Goal: Task Accomplishment & Management: Manage account settings

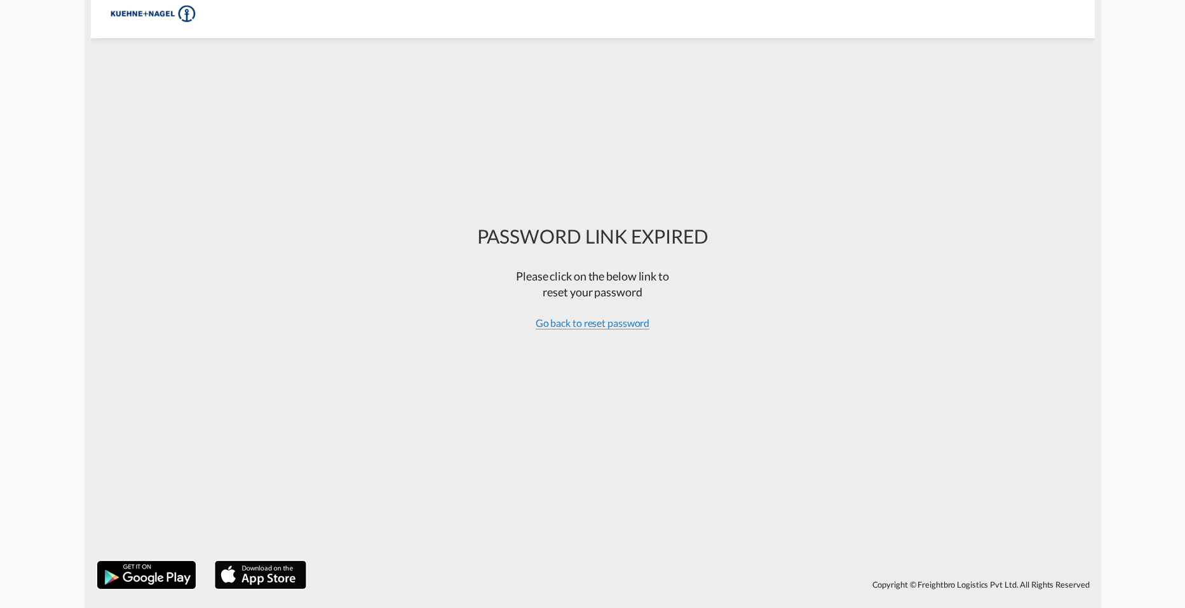
click at [577, 318] on span "Go back to reset password" at bounding box center [593, 323] width 114 height 13
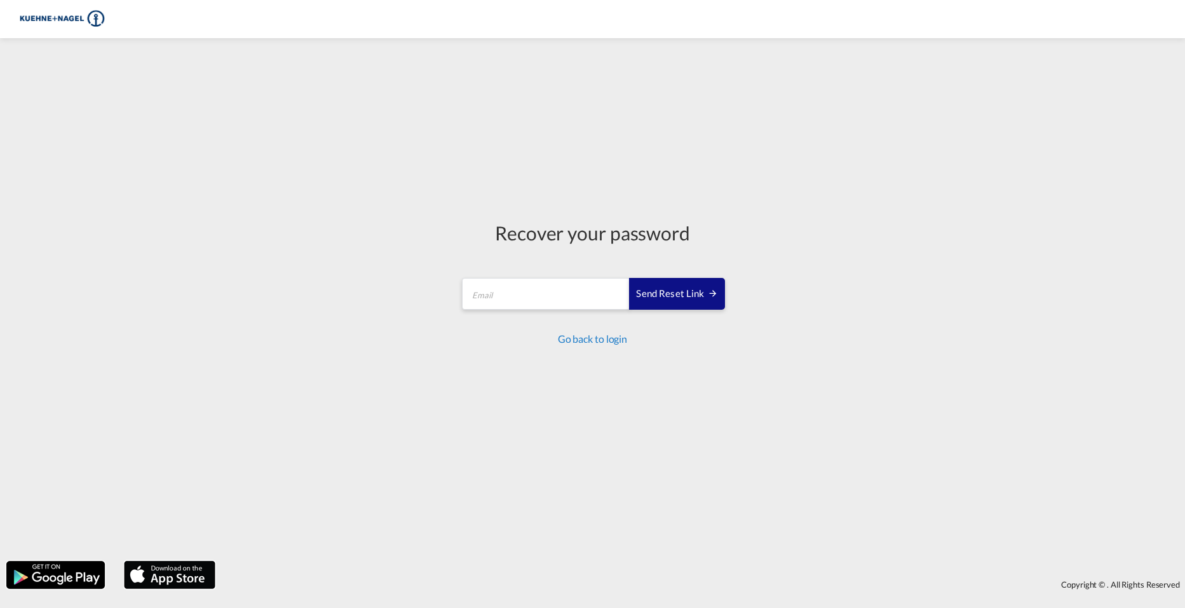
click at [566, 334] on link "Go back to login" at bounding box center [592, 338] width 69 height 12
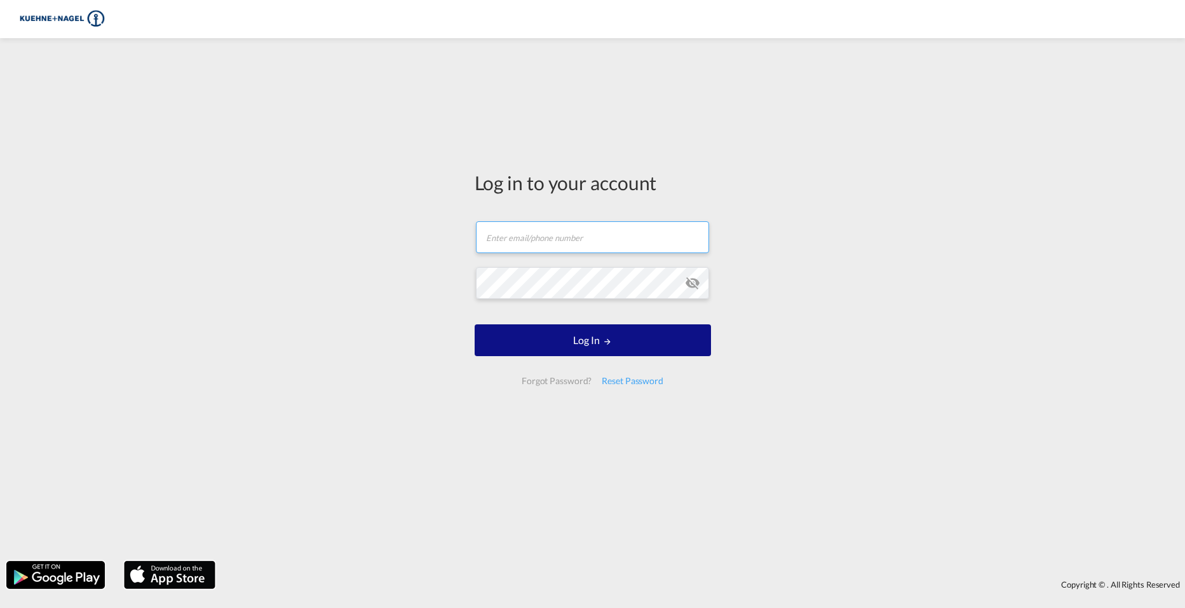
type input "[PERSON_NAME][EMAIL_ADDRESS][PERSON_NAME][PERSON_NAME][DOMAIN_NAME]"
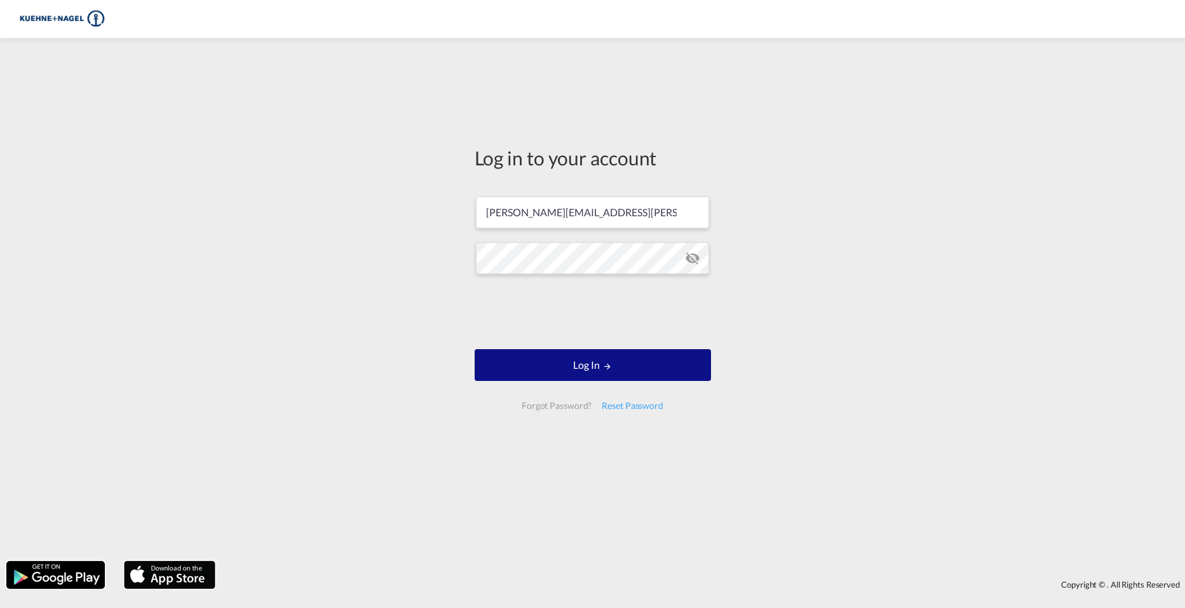
click at [473, 208] on div "Log in to your account [PERSON_NAME][EMAIL_ADDRESS][PERSON_NAME][PERSON_NAME][D…" at bounding box center [592, 282] width 255 height 477
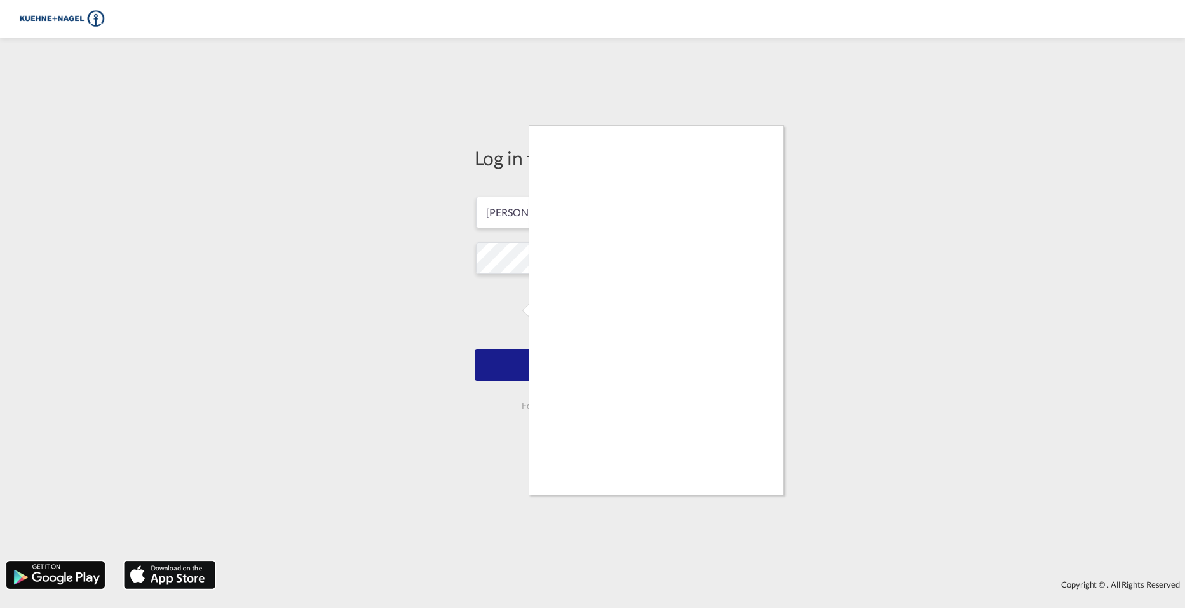
click at [524, 413] on div at bounding box center [592, 304] width 1185 height 608
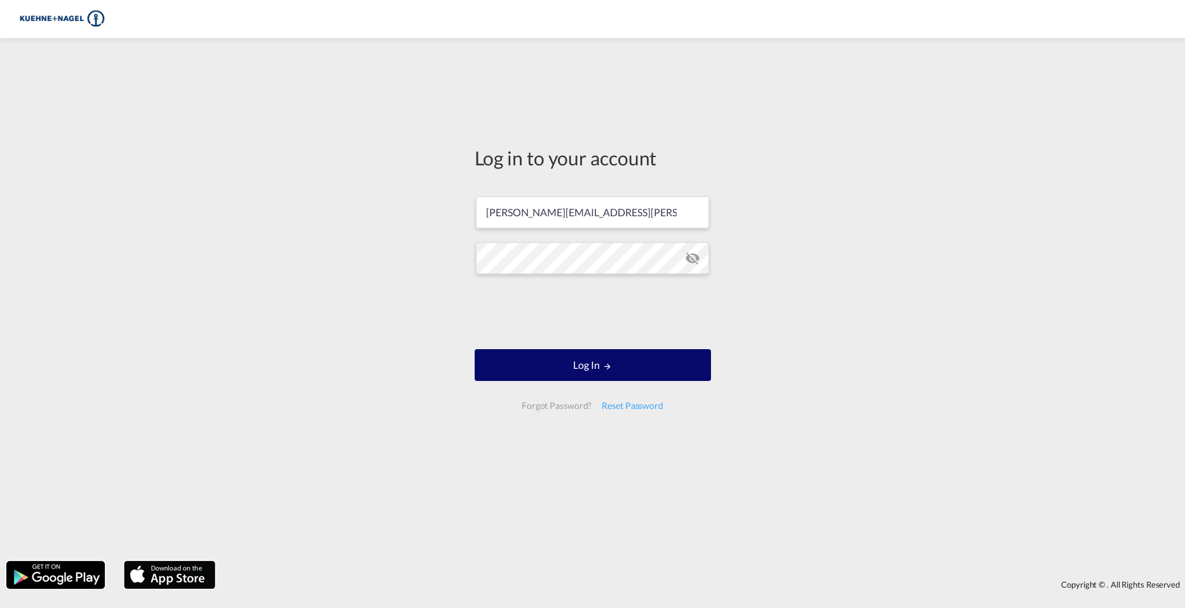
click at [652, 364] on button "Log In" at bounding box center [593, 365] width 236 height 32
